Goal: Task Accomplishment & Management: Use online tool/utility

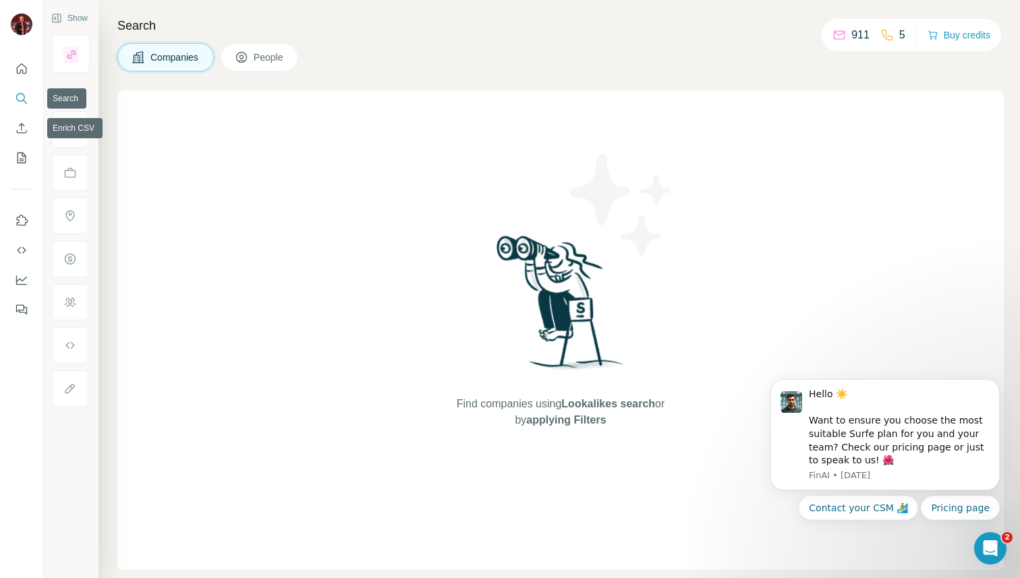
click at [24, 95] on icon "Search" at bounding box center [20, 97] width 9 height 9
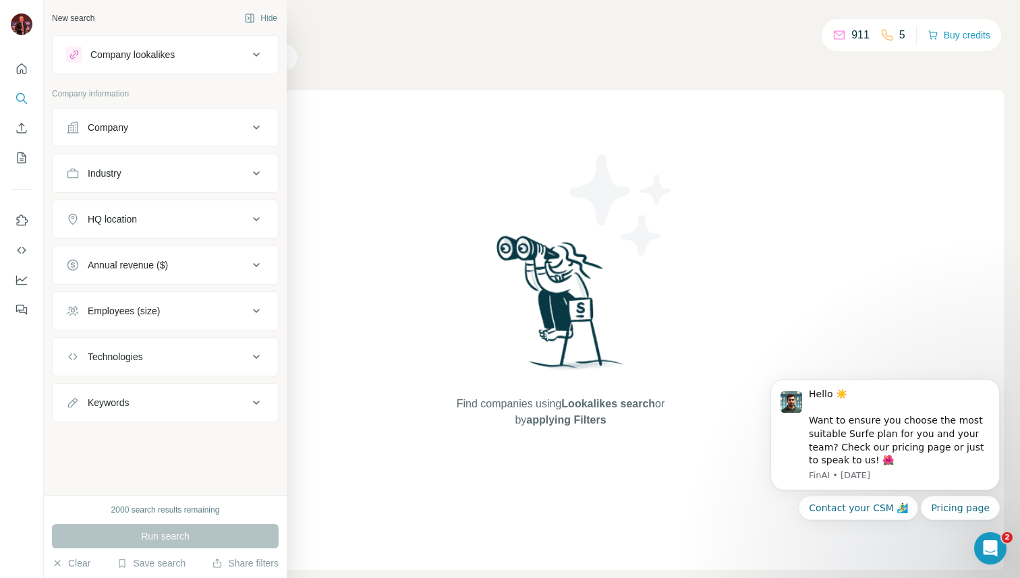
click at [150, 125] on div "Company" at bounding box center [157, 127] width 182 height 13
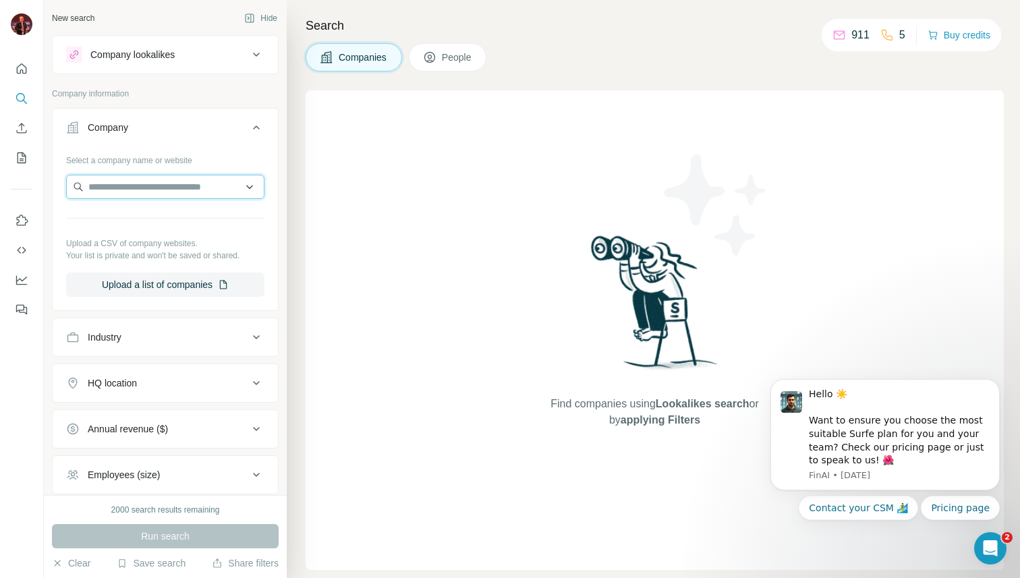
click at [154, 182] on input "text" at bounding box center [165, 187] width 198 height 24
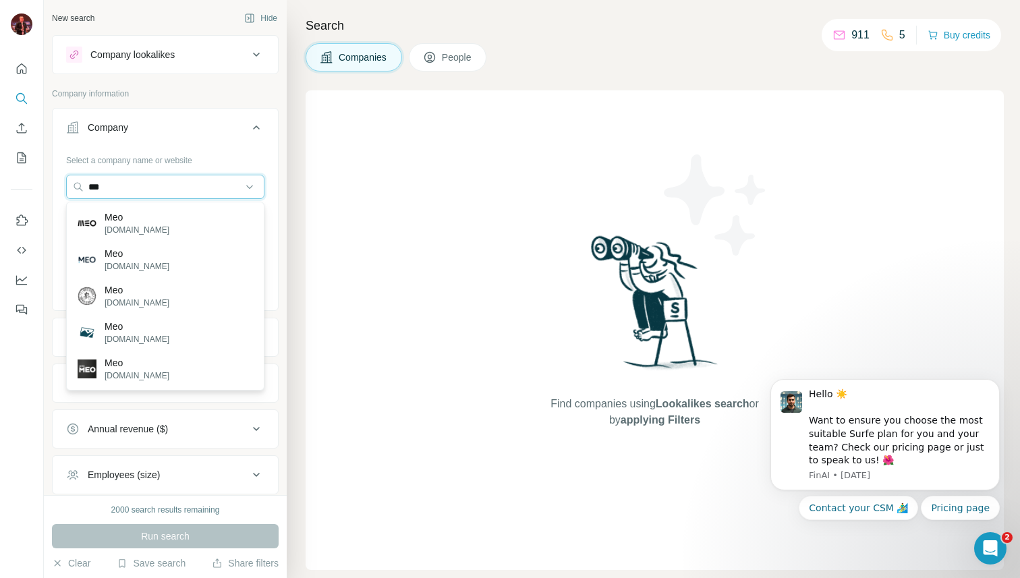
type input "***"
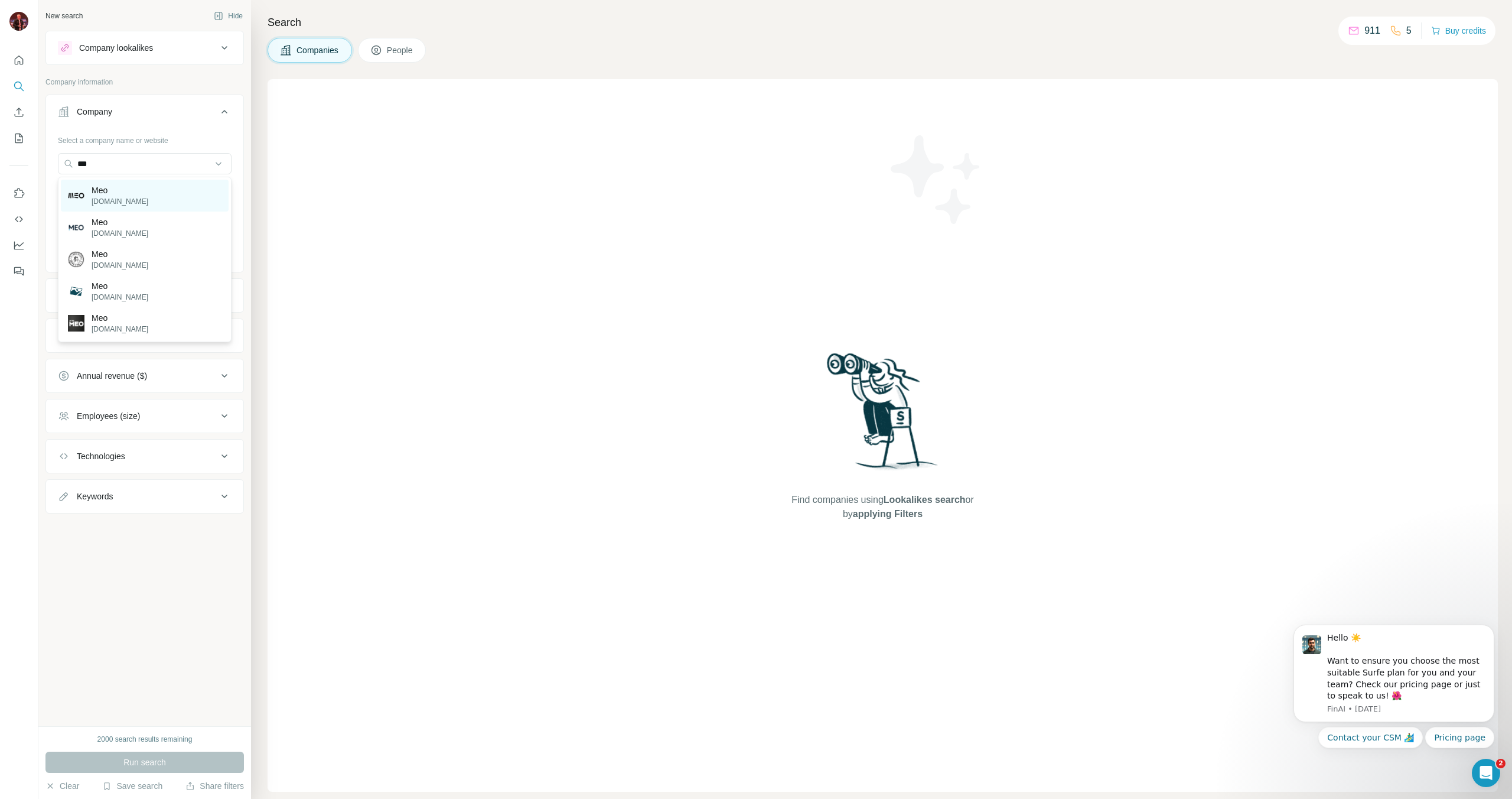
click at [156, 187] on div "Meo meo.pt" at bounding box center [145, 195] width 168 height 32
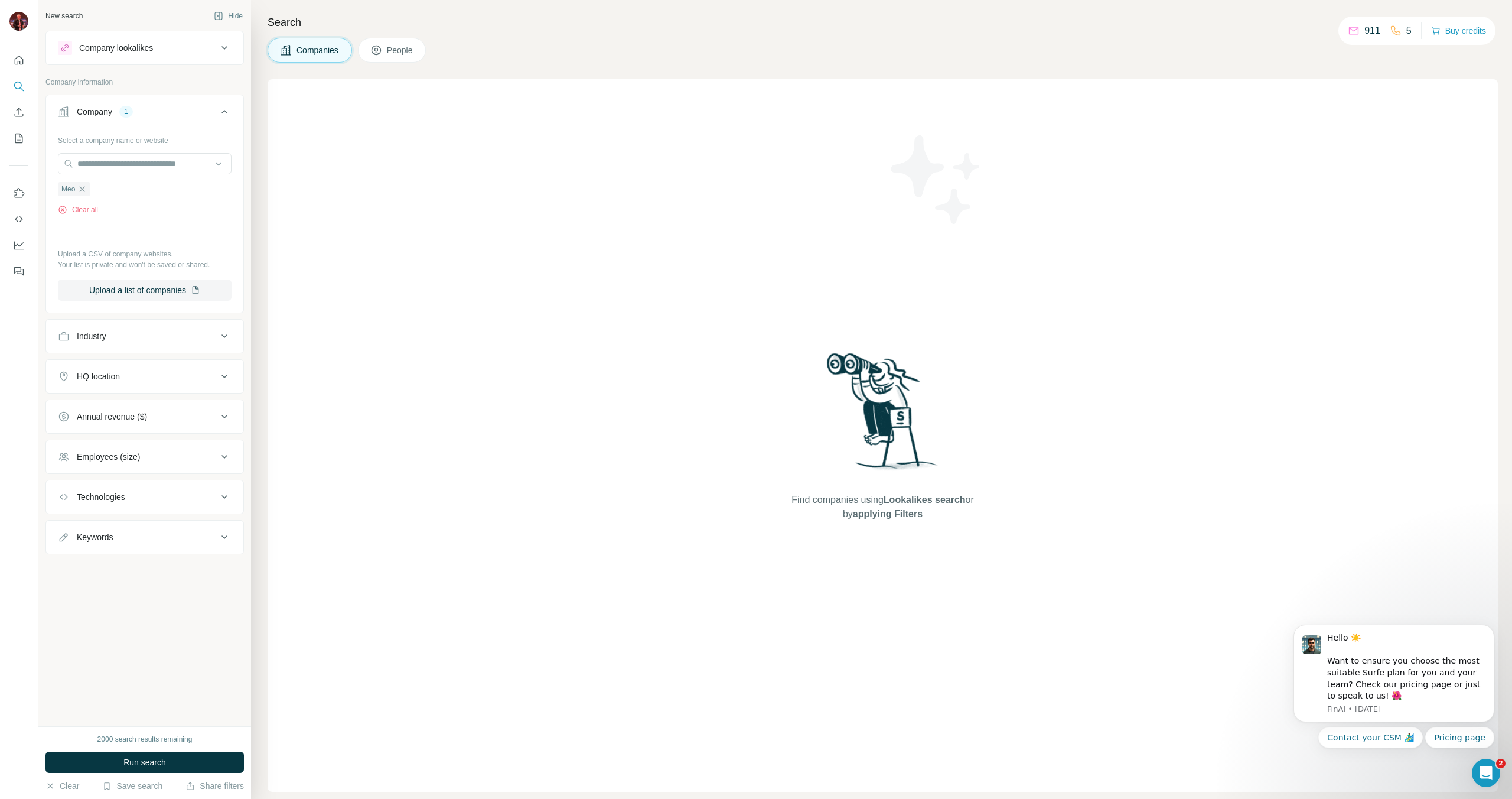
click at [152, 341] on div "Industry" at bounding box center [138, 336] width 159 height 11
click at [392, 52] on span "People" at bounding box center [400, 50] width 27 height 11
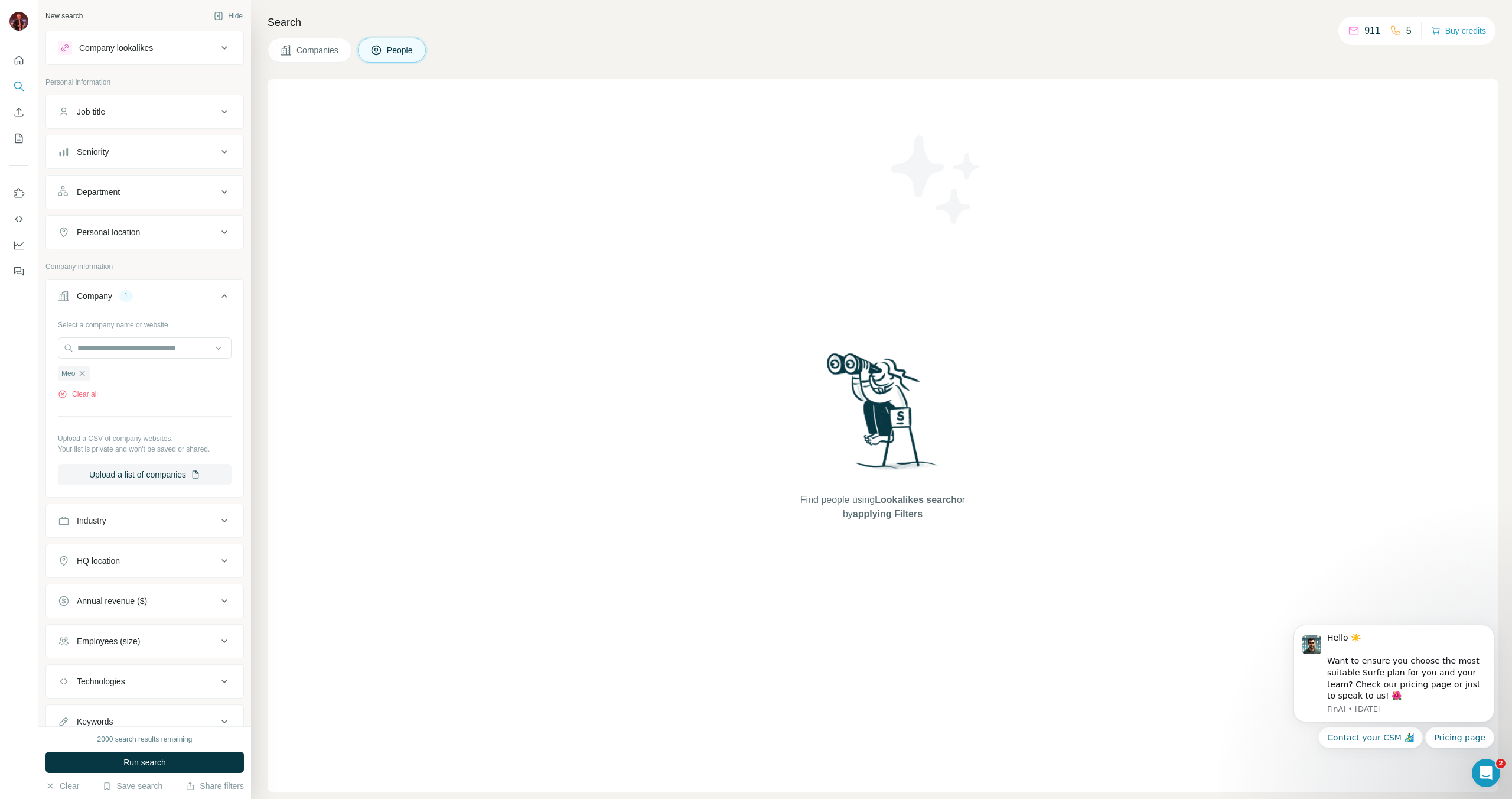
click at [226, 196] on icon at bounding box center [224, 192] width 14 height 14
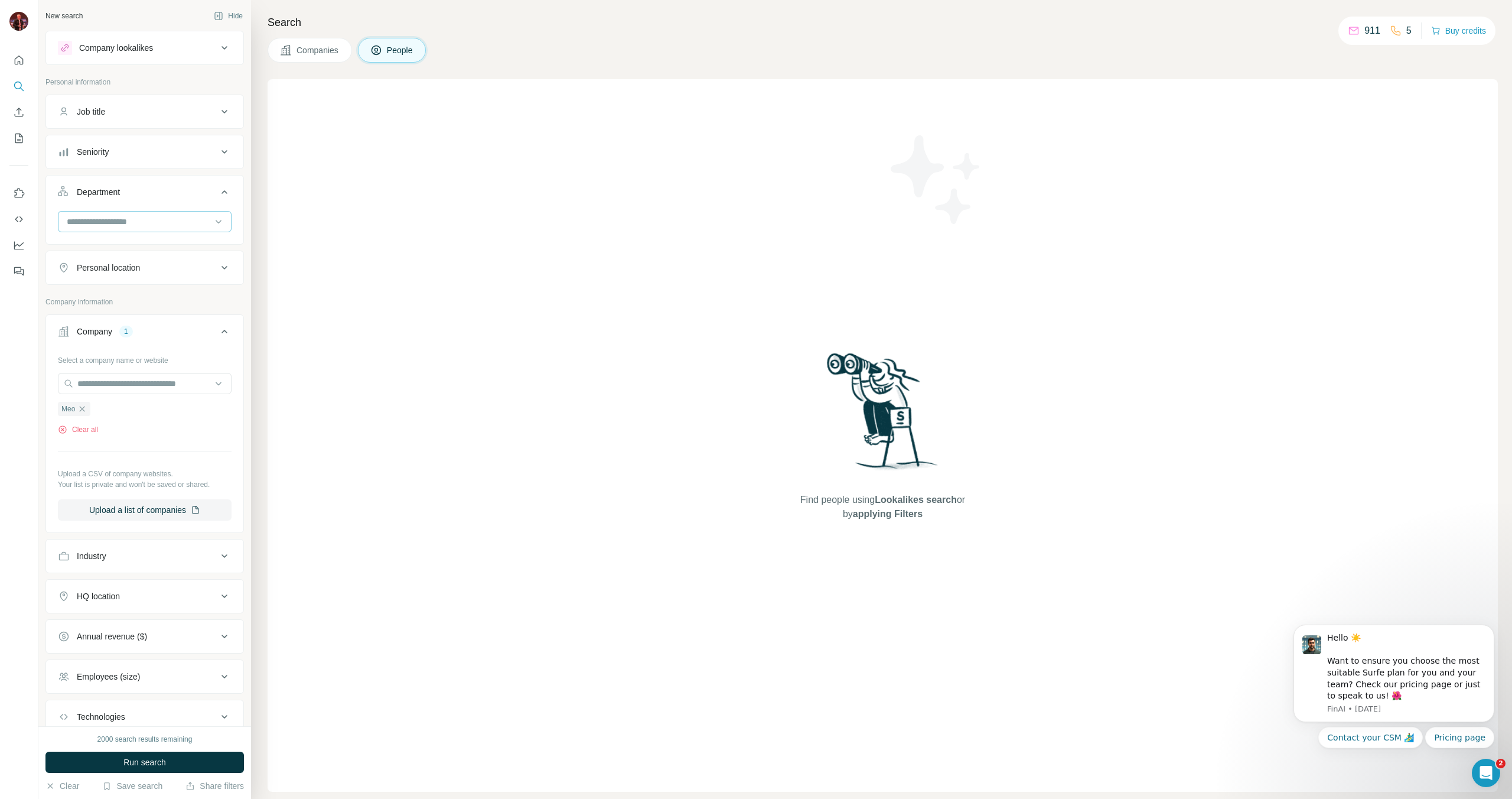
click at [194, 221] on input at bounding box center [138, 221] width 146 height 13
type input "*******"
click at [191, 248] on div "Quality Control" at bounding box center [145, 247] width 153 height 11
click at [156, 227] on input at bounding box center [138, 221] width 146 height 13
click at [399, 242] on div "Find people using Lookalikes search or by applying Filters" at bounding box center [882, 435] width 1231 height 712
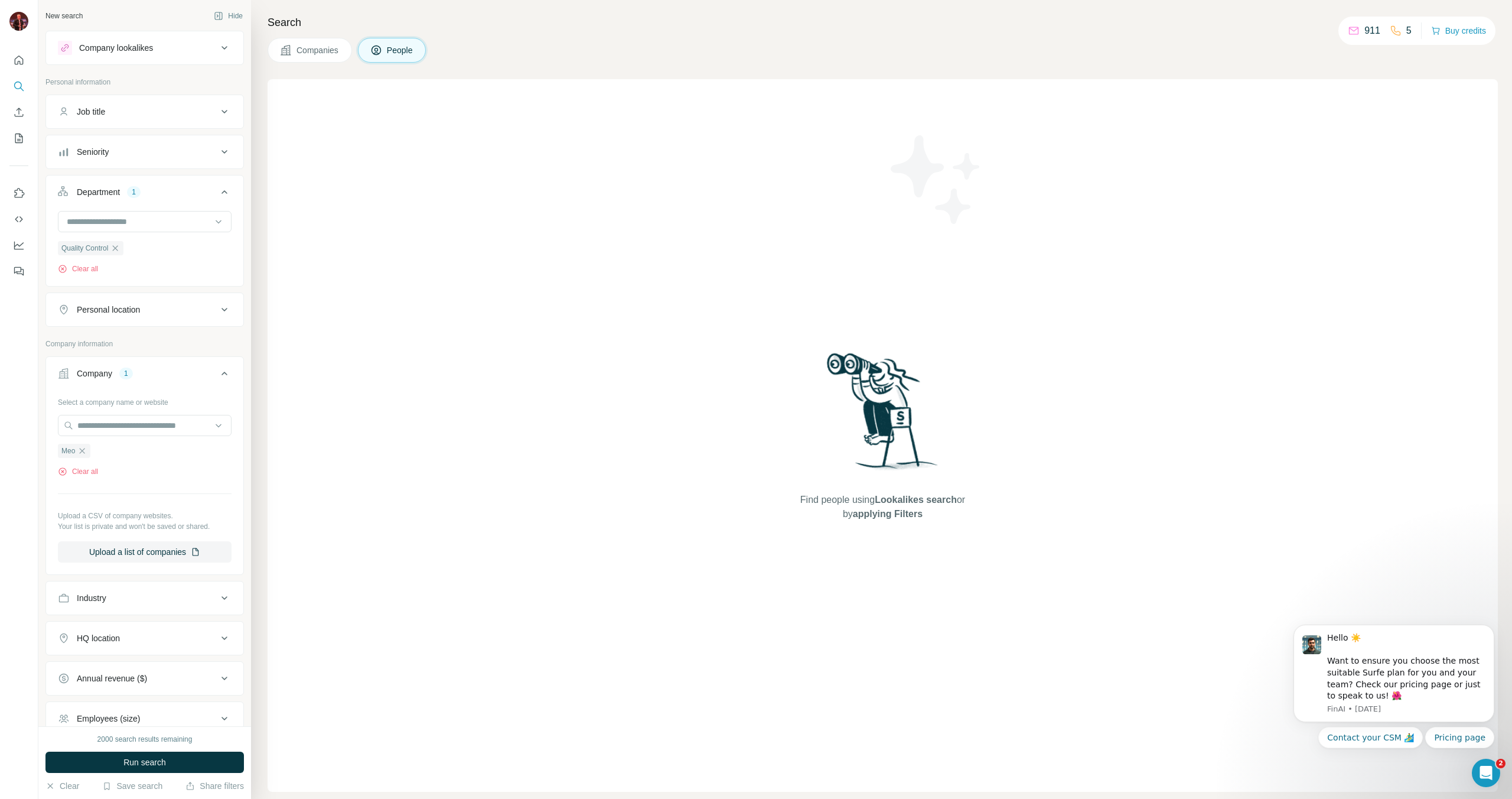
click at [161, 506] on span "Run search" at bounding box center [145, 761] width 43 height 11
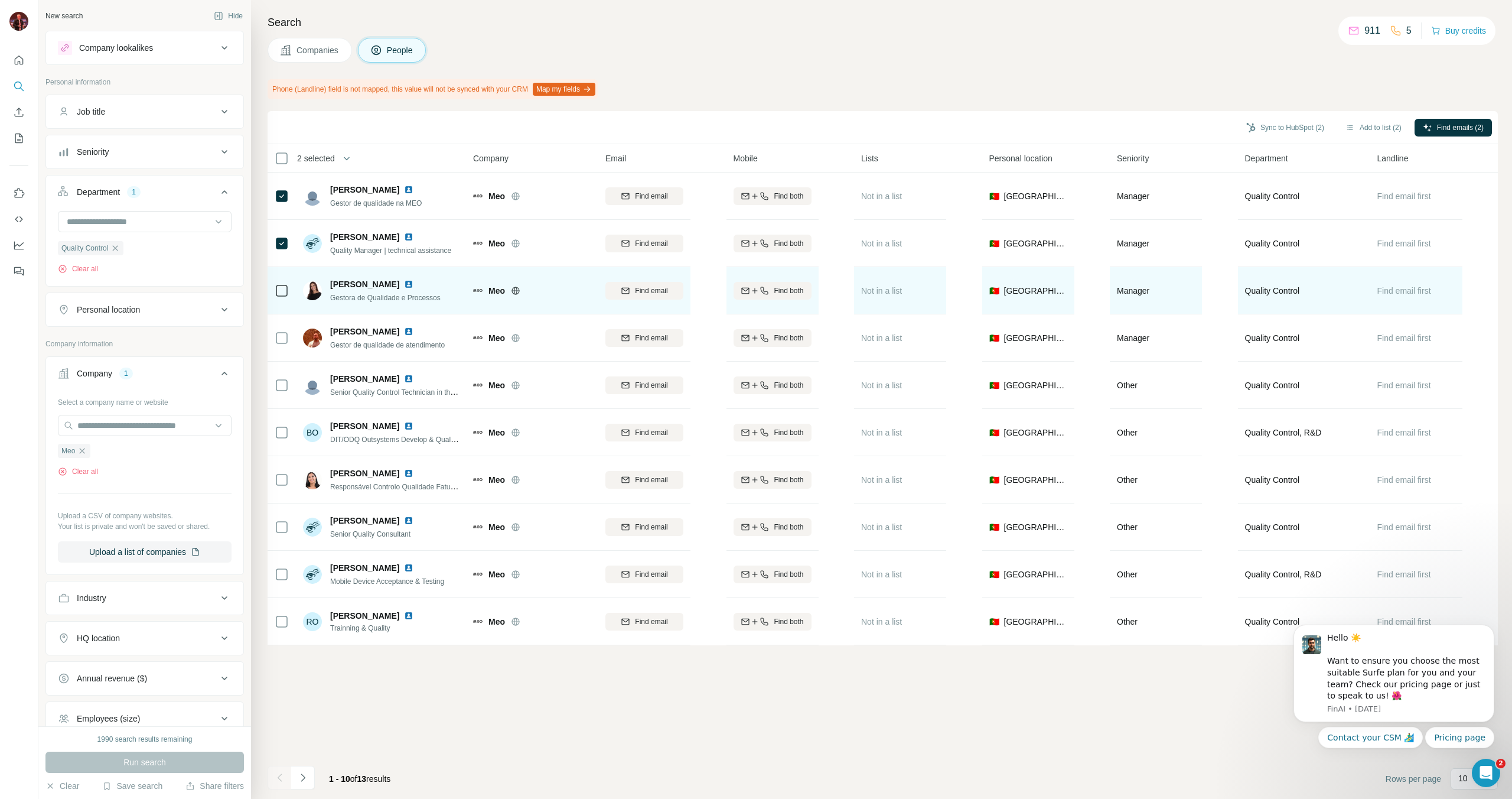
click at [283, 298] on div at bounding box center [282, 290] width 14 height 32
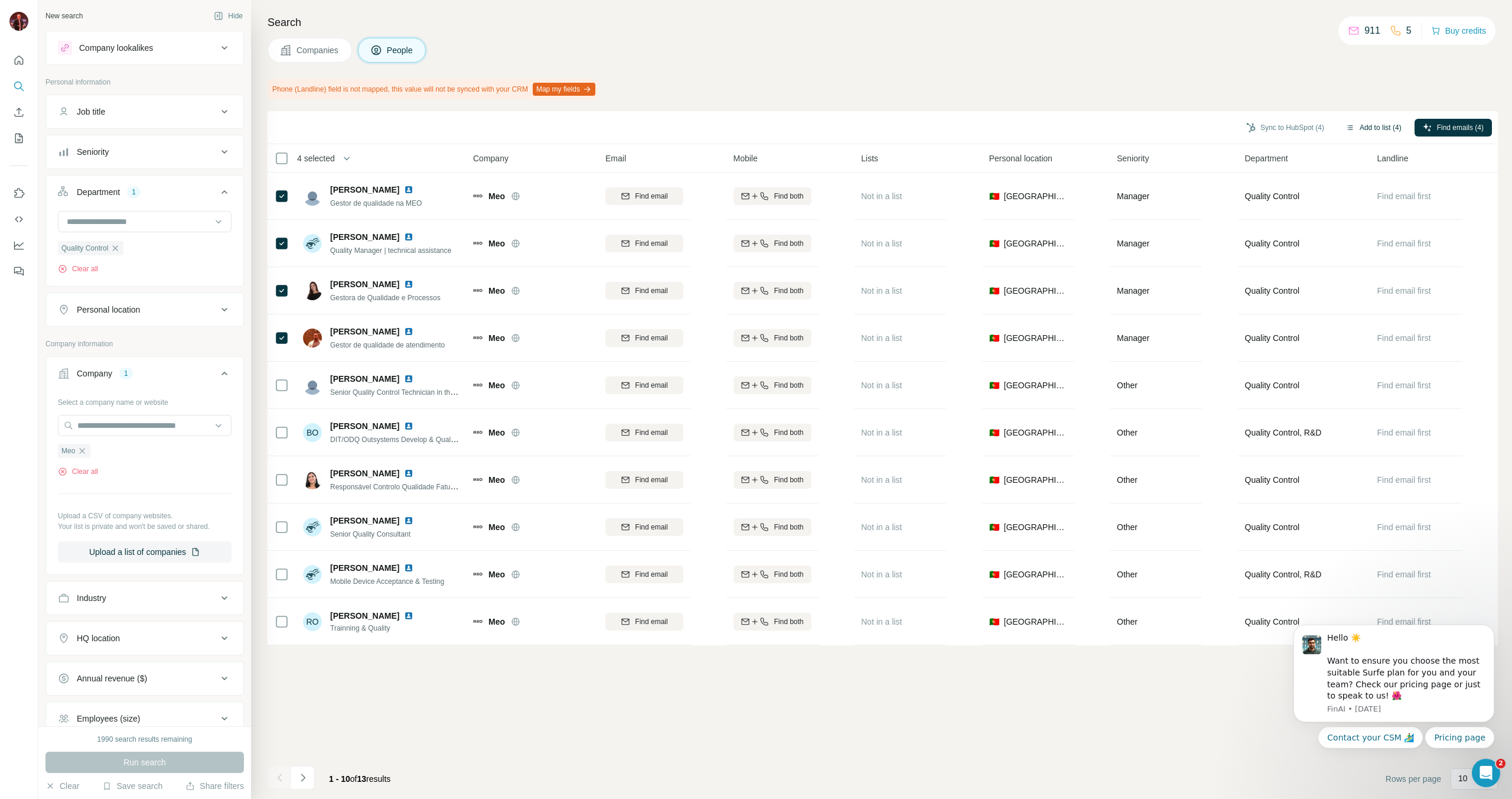
click at [893, 124] on button "Add to list (4)" at bounding box center [1374, 128] width 73 height 18
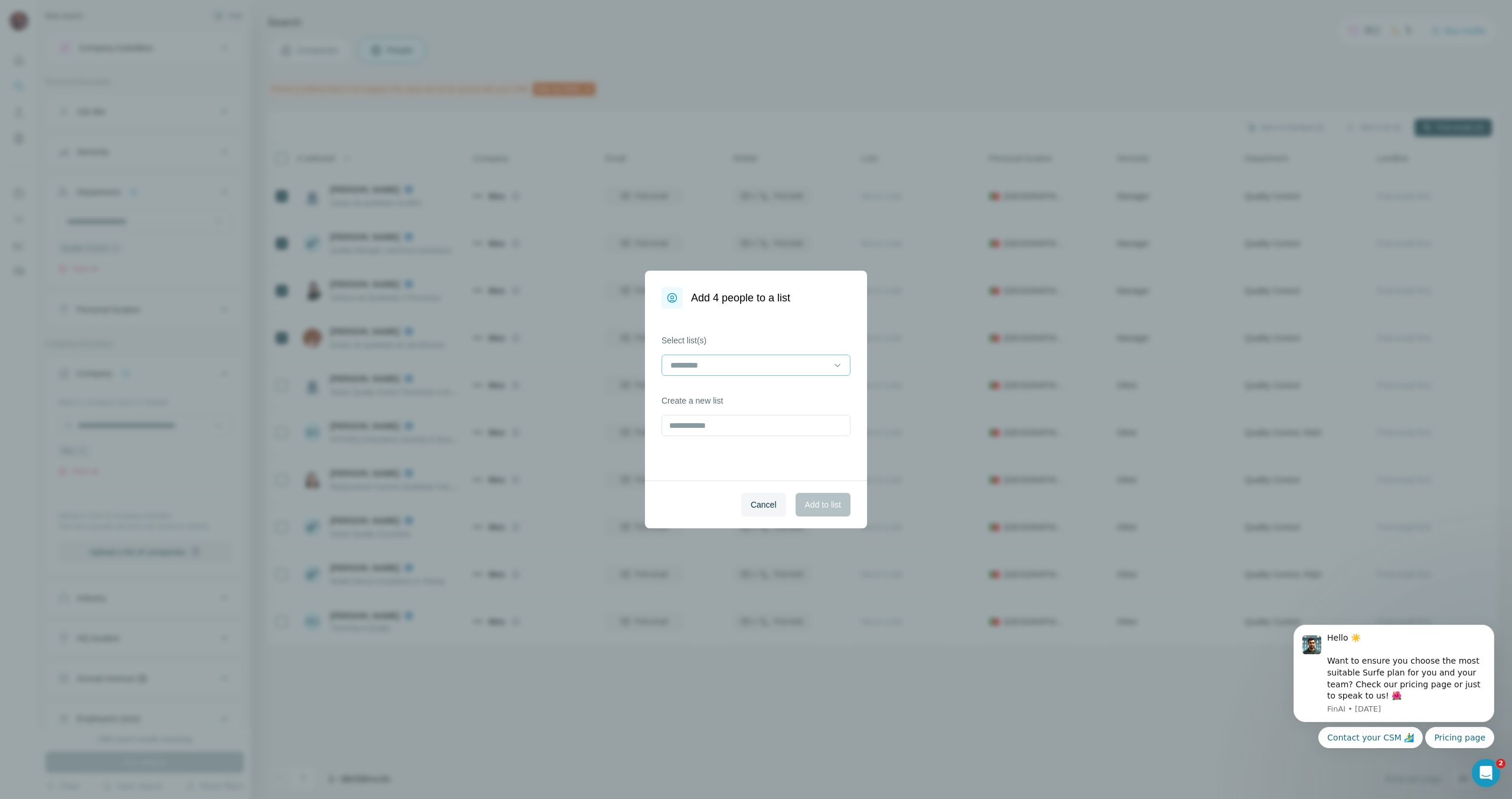
click at [804, 362] on input at bounding box center [749, 364] width 159 height 13
click at [827, 311] on div "Select list(s) Create a new list" at bounding box center [756, 394] width 223 height 172
click at [784, 425] on input "text" at bounding box center [756, 425] width 189 height 21
type input "*"
type input "***"
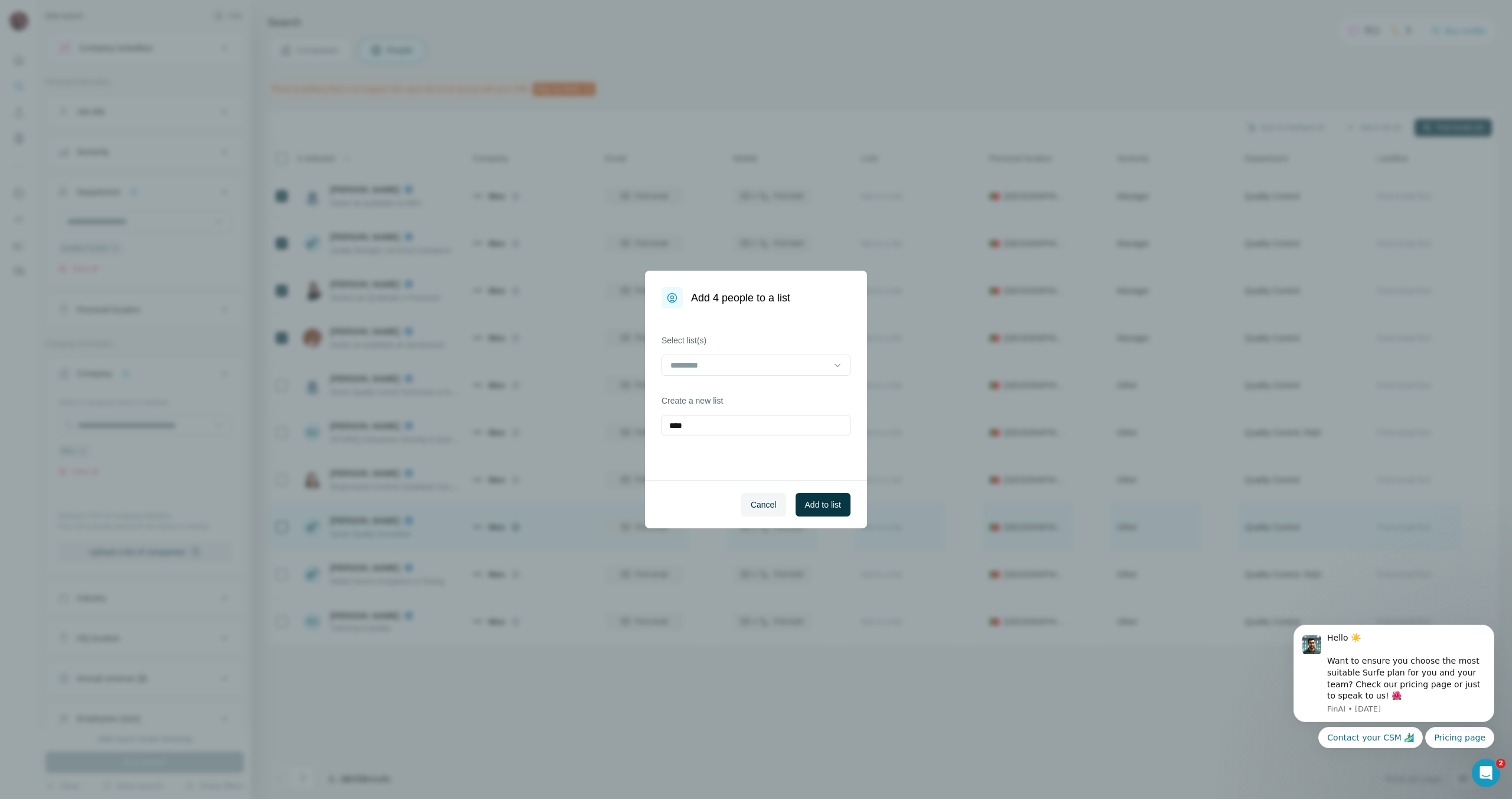
click at [772, 506] on span "Cancel" at bounding box center [764, 504] width 26 height 11
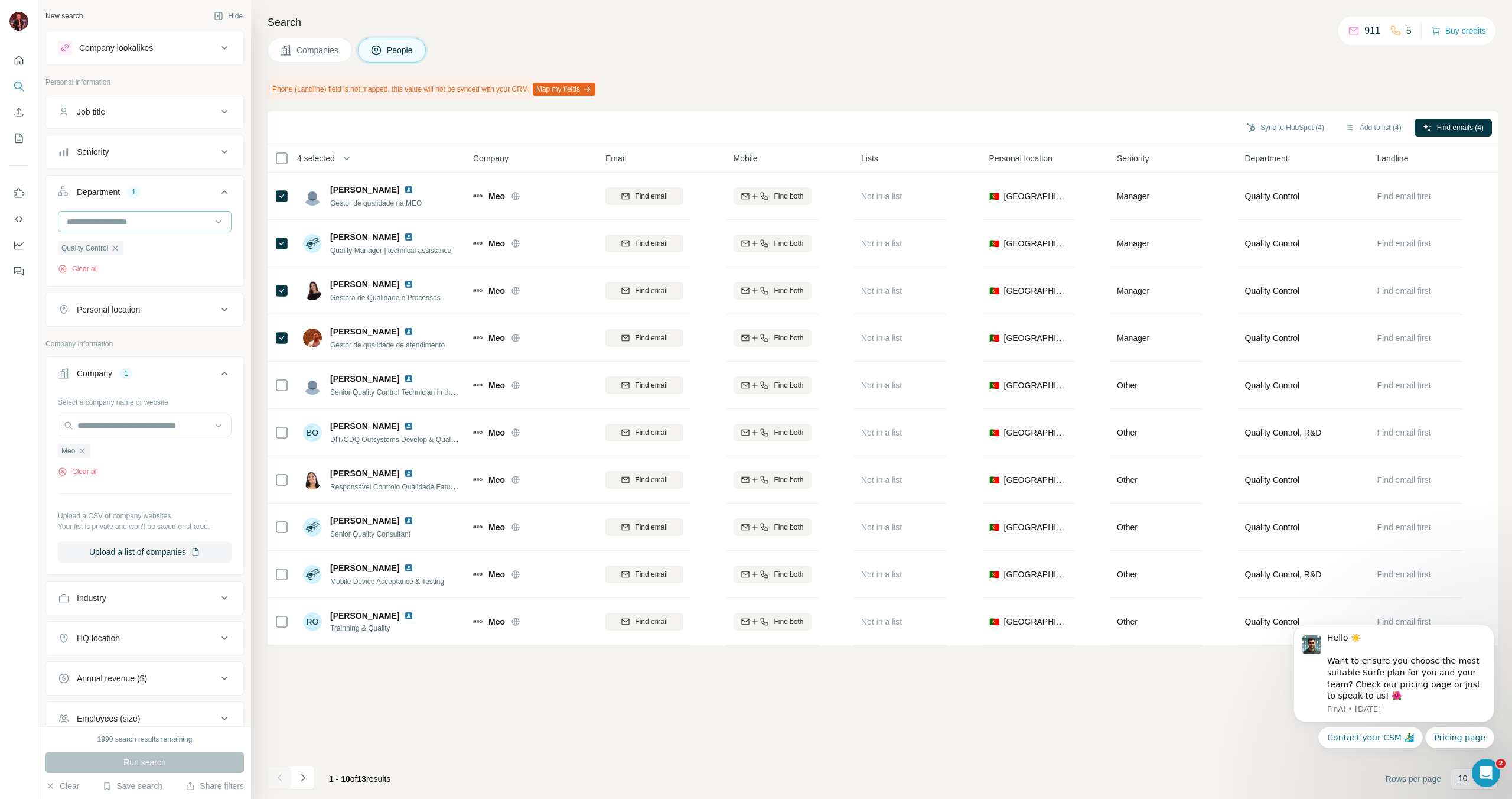
click at [115, 220] on input at bounding box center [138, 221] width 146 height 13
type input "*******"
click at [133, 242] on div "Product" at bounding box center [145, 247] width 153 height 11
click at [150, 221] on input at bounding box center [138, 221] width 146 height 13
type input "********"
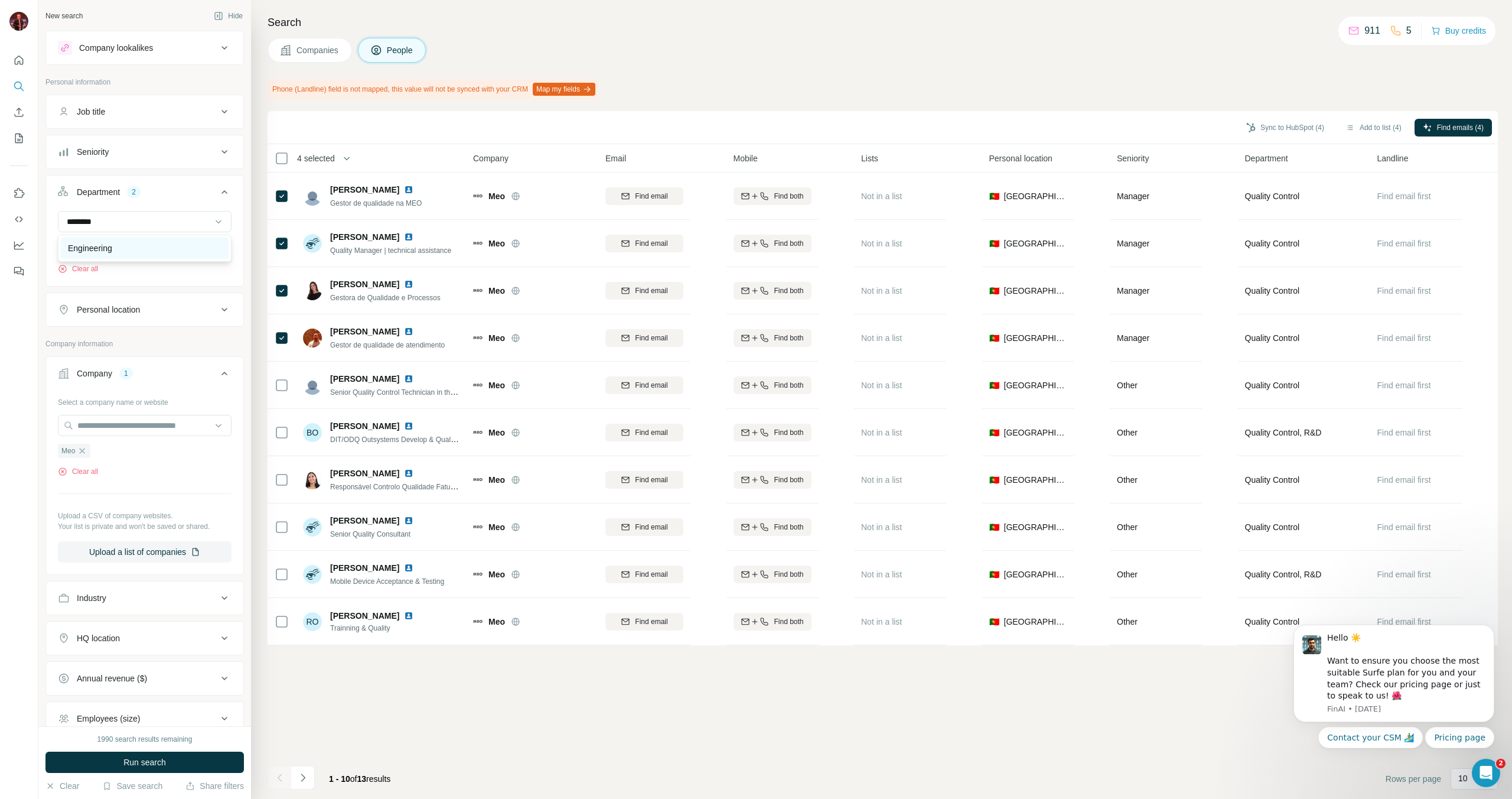
click at [153, 244] on div "Engineering" at bounding box center [145, 247] width 153 height 11
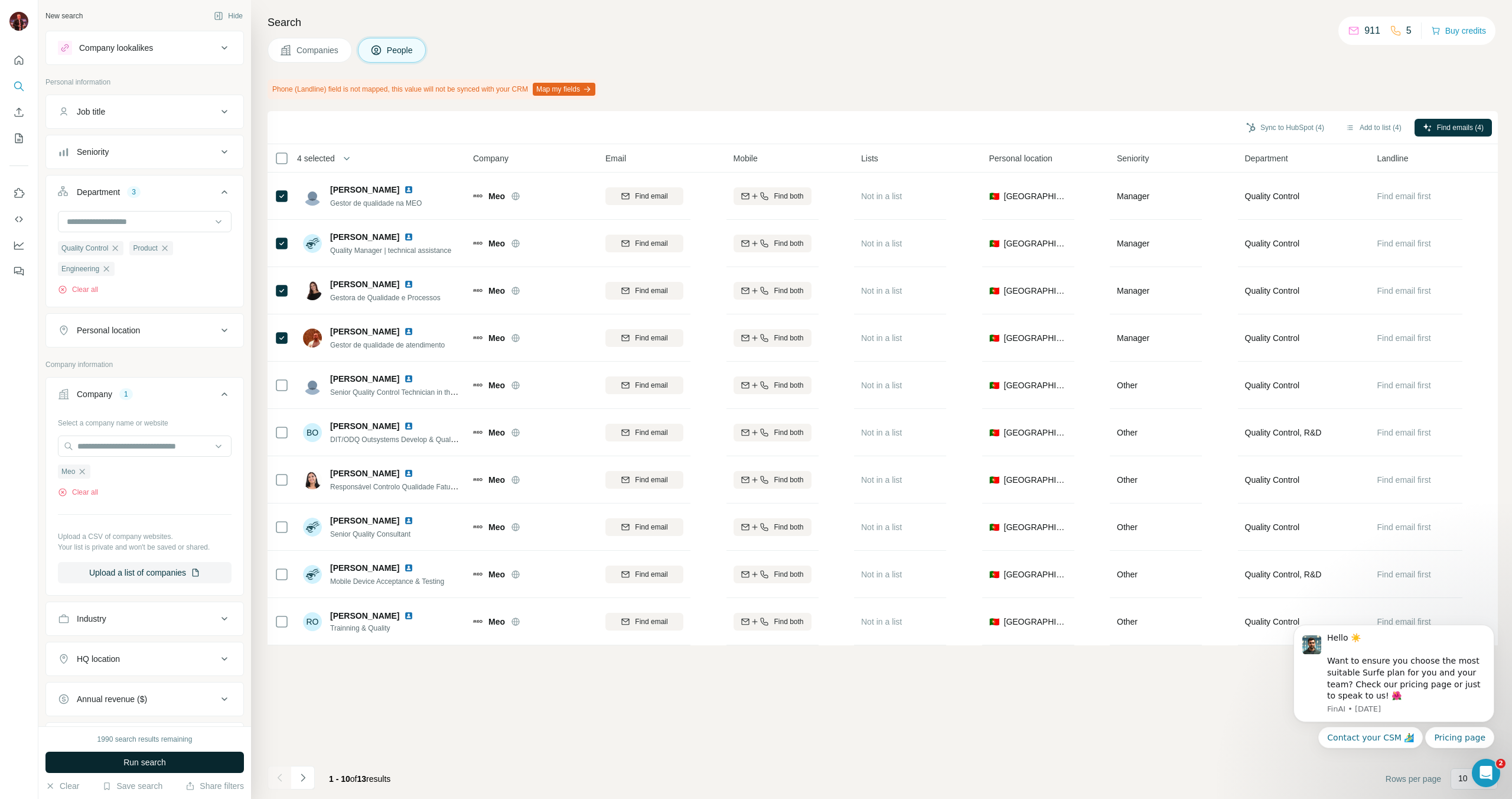
click at [173, 506] on button "Run search" at bounding box center [145, 762] width 199 height 21
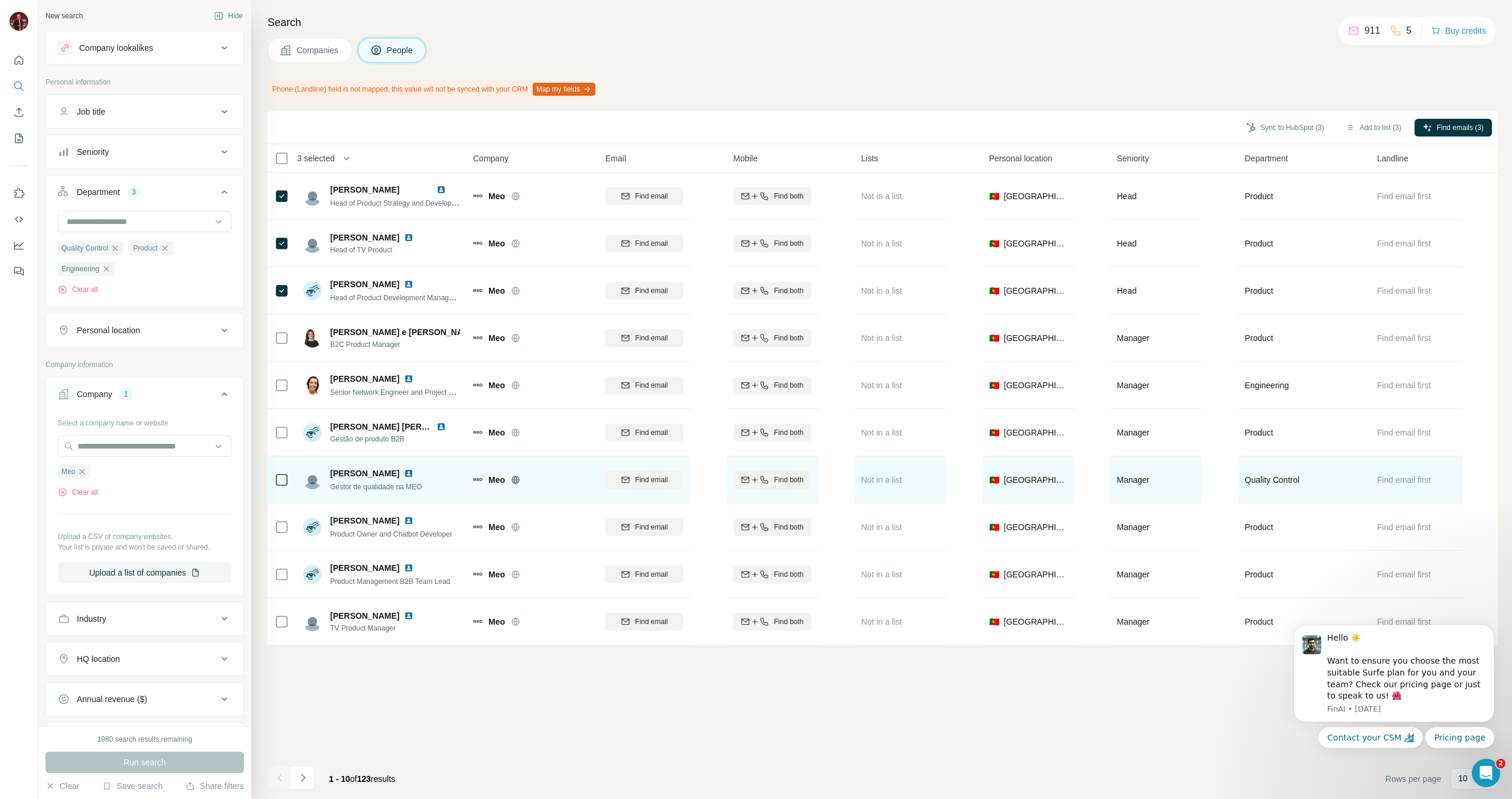
click at [288, 480] on icon at bounding box center [282, 479] width 14 height 14
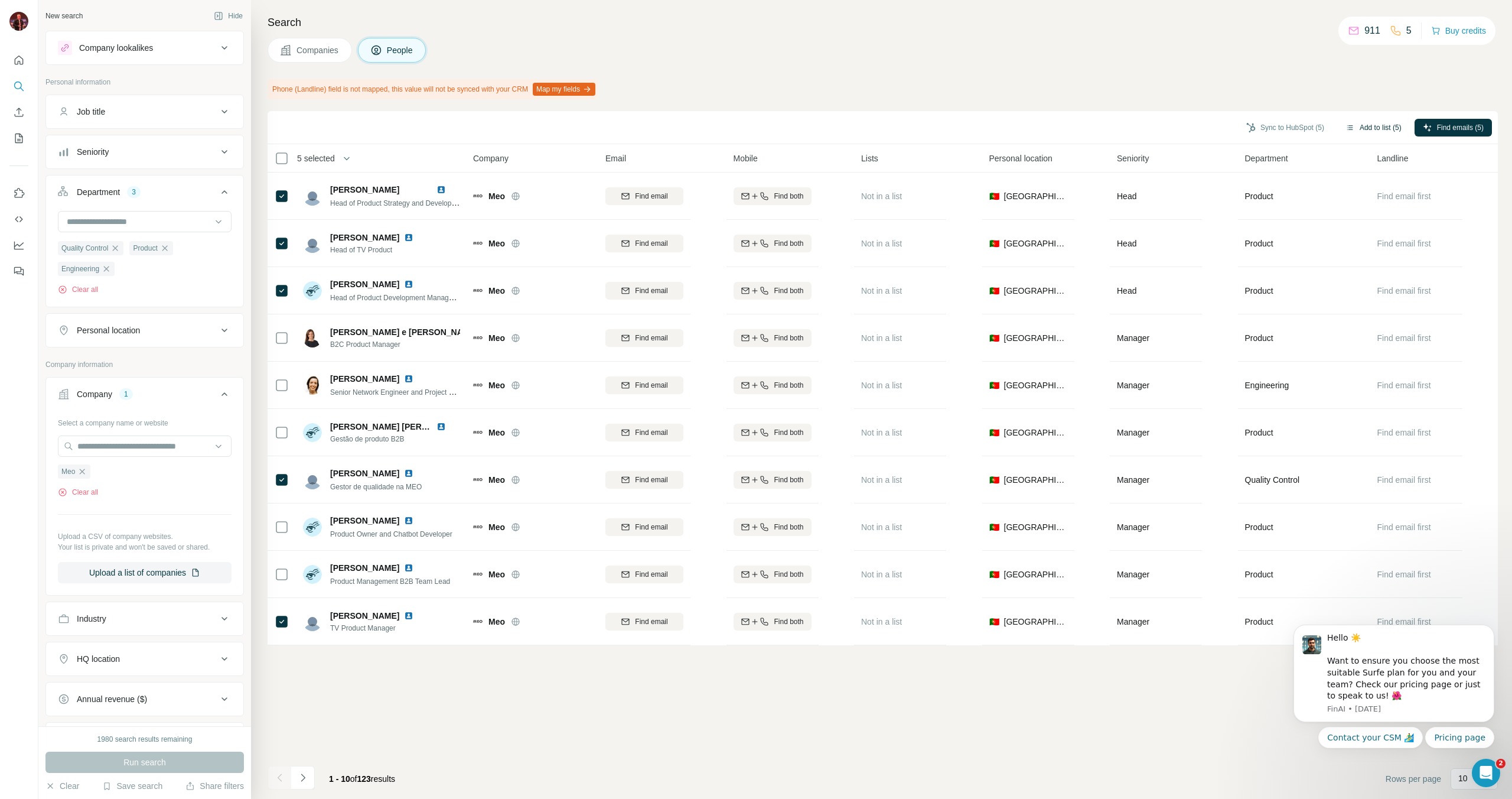
click at [893, 126] on button "Add to list (5)" at bounding box center [1374, 128] width 73 height 18
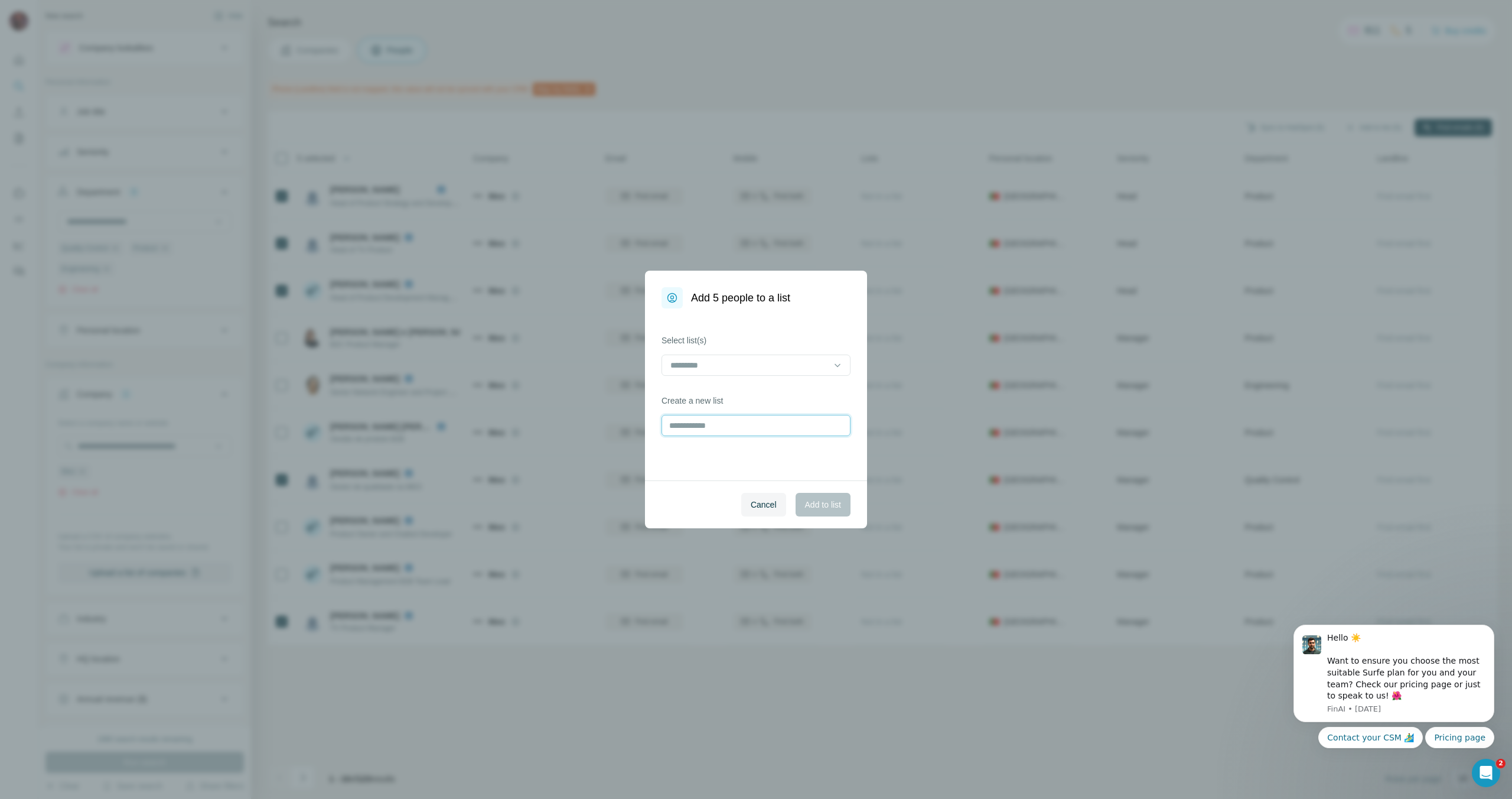
click at [746, 428] on input "text" at bounding box center [756, 425] width 189 height 21
type input "***"
click at [823, 506] on span "Add to list" at bounding box center [823, 504] width 36 height 11
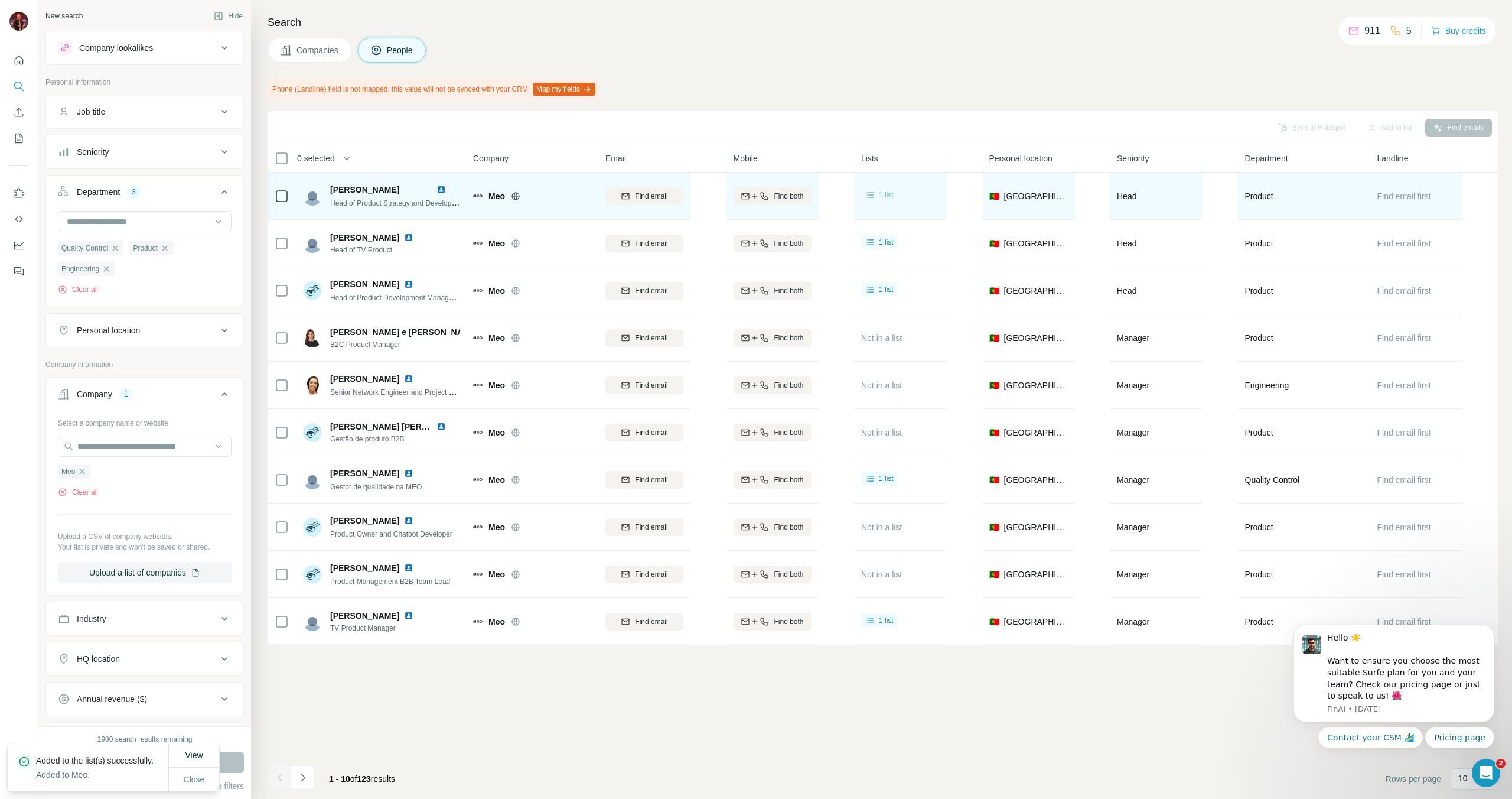
click at [883, 197] on span "1 list" at bounding box center [886, 194] width 15 height 11
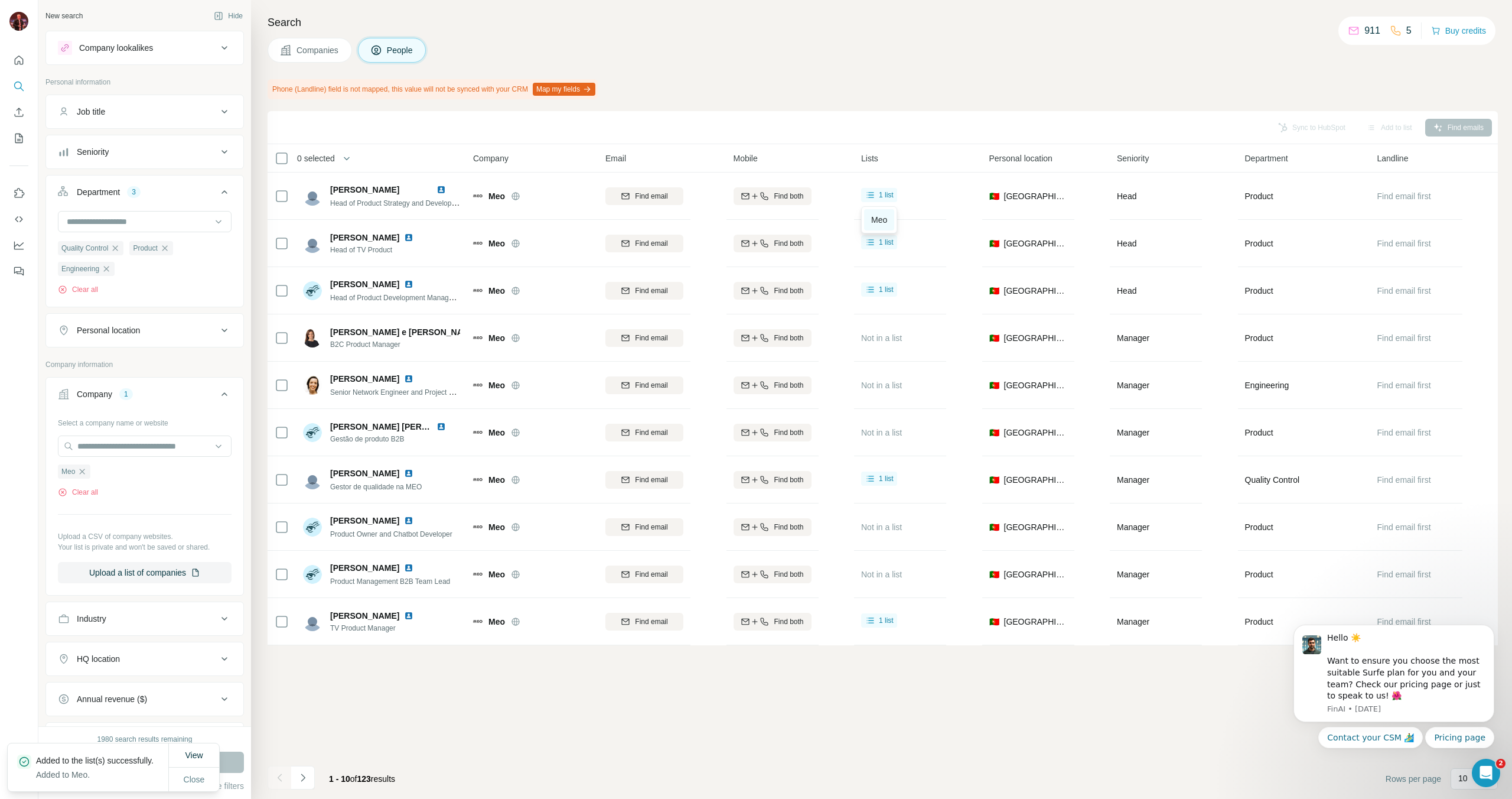
click at [871, 226] on link "Meo" at bounding box center [880, 220] width 30 height 21
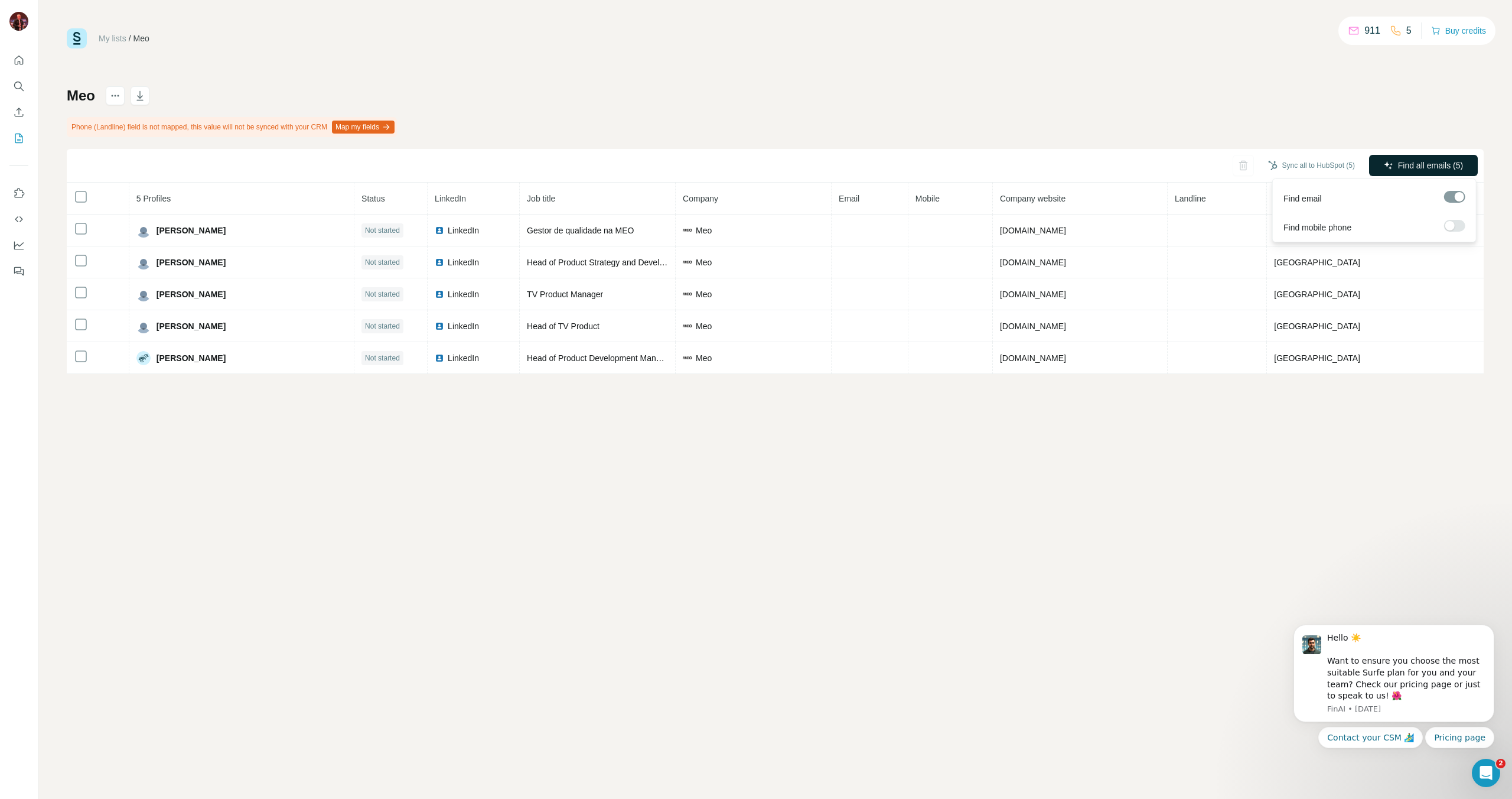
click at [1403, 170] on span "Find all emails (5)" at bounding box center [1431, 165] width 65 height 11
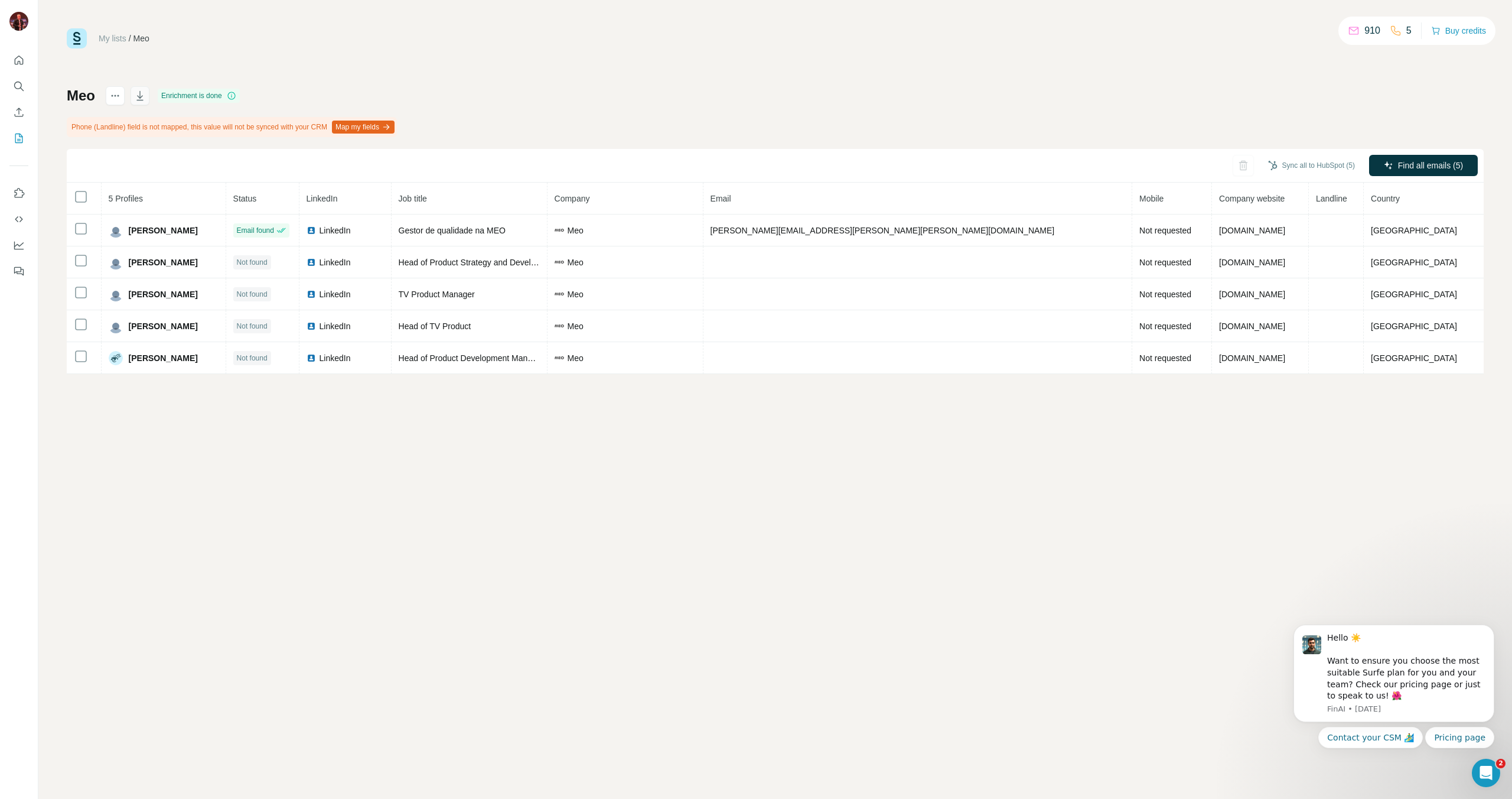
click at [133, 96] on button "button" at bounding box center [140, 95] width 19 height 19
